Goal: Task Accomplishment & Management: Use online tool/utility

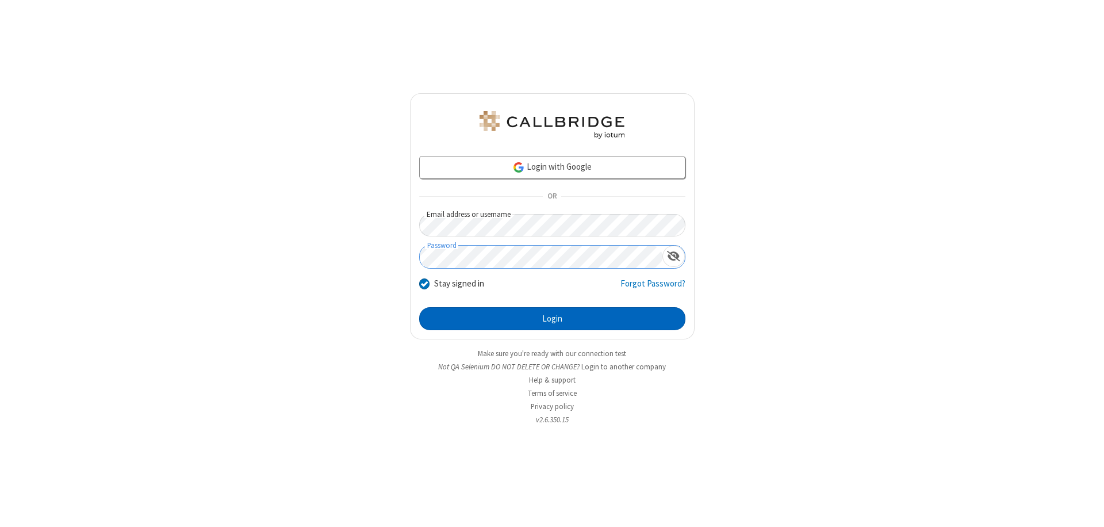
click at [552, 318] on button "Login" at bounding box center [552, 318] width 266 height 23
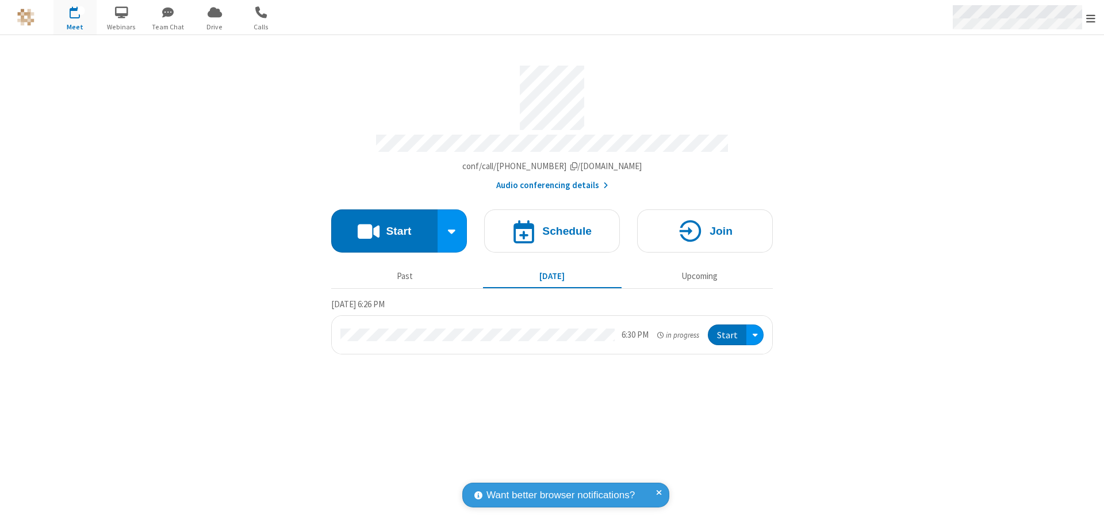
click at [1091, 18] on span "Open menu" at bounding box center [1090, 18] width 9 height 11
click at [214, 26] on span "Drive" at bounding box center [214, 27] width 43 height 10
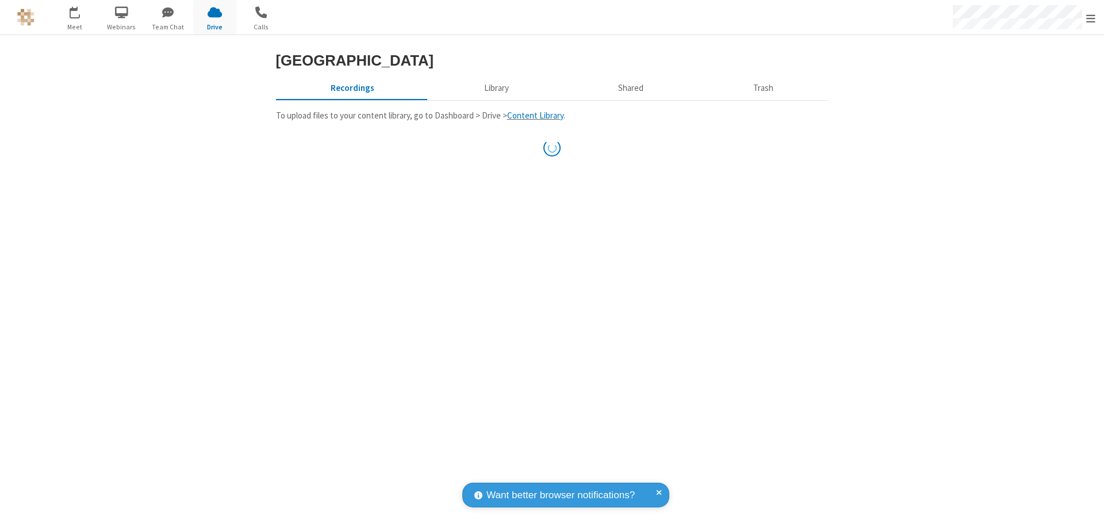
click at [494, 88] on button "Library" at bounding box center [496, 88] width 135 height 22
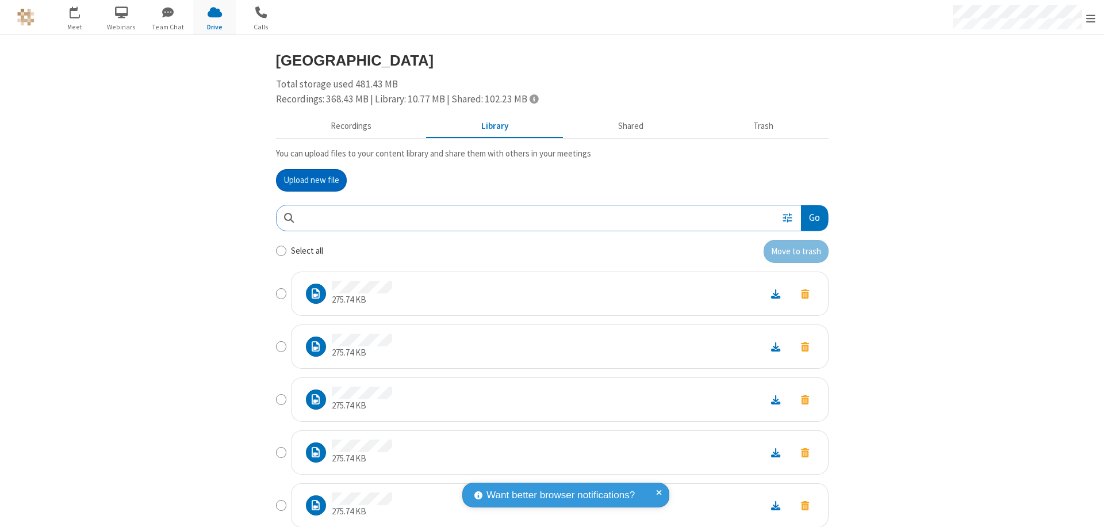
click at [809, 217] on button "Go" at bounding box center [814, 218] width 26 height 26
click at [311, 180] on button "Upload new file" at bounding box center [311, 180] width 71 height 23
